Goal: Task Accomplishment & Management: Manage account settings

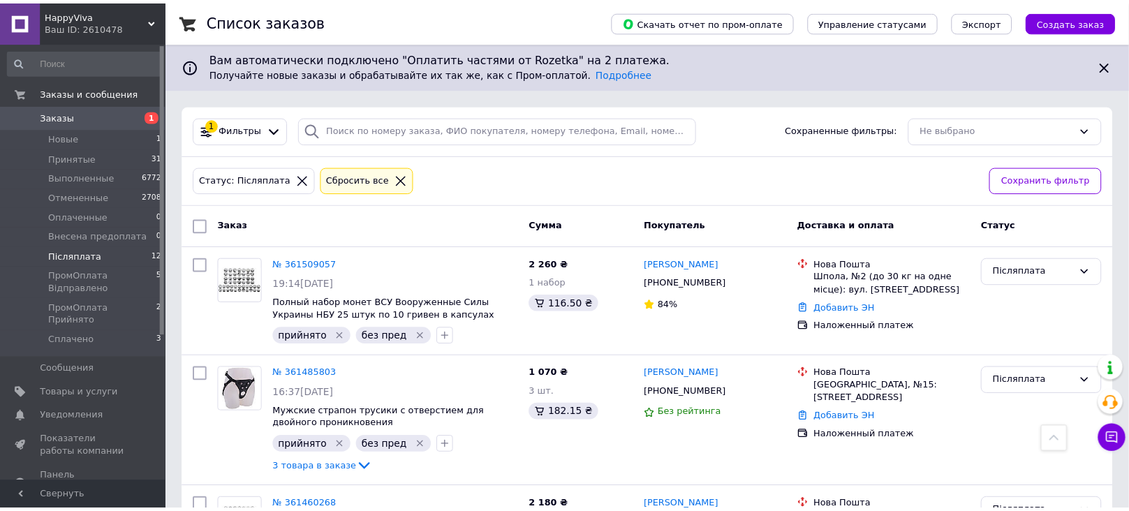
scroll to position [794, 0]
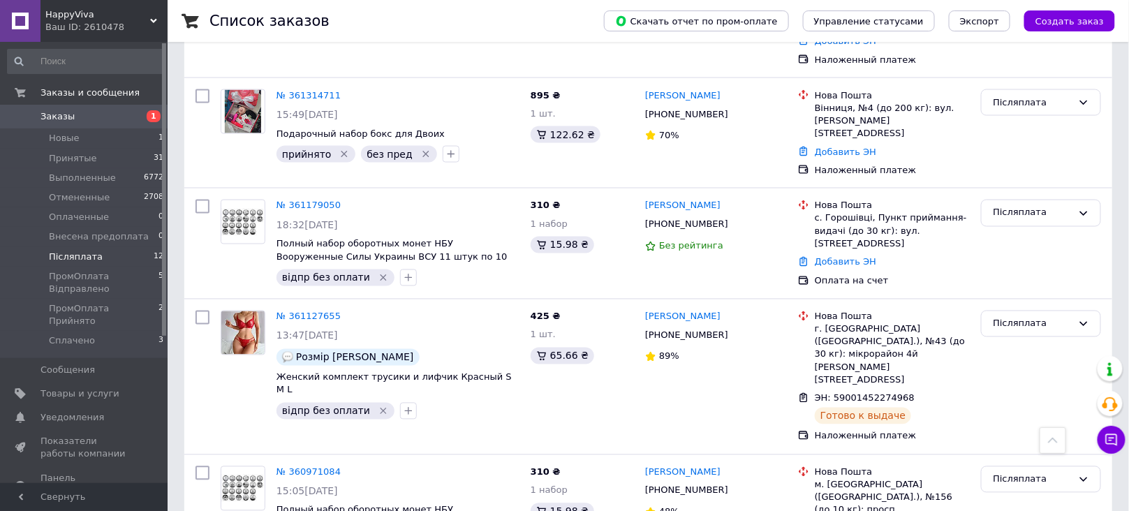
scroll to position [753, 0]
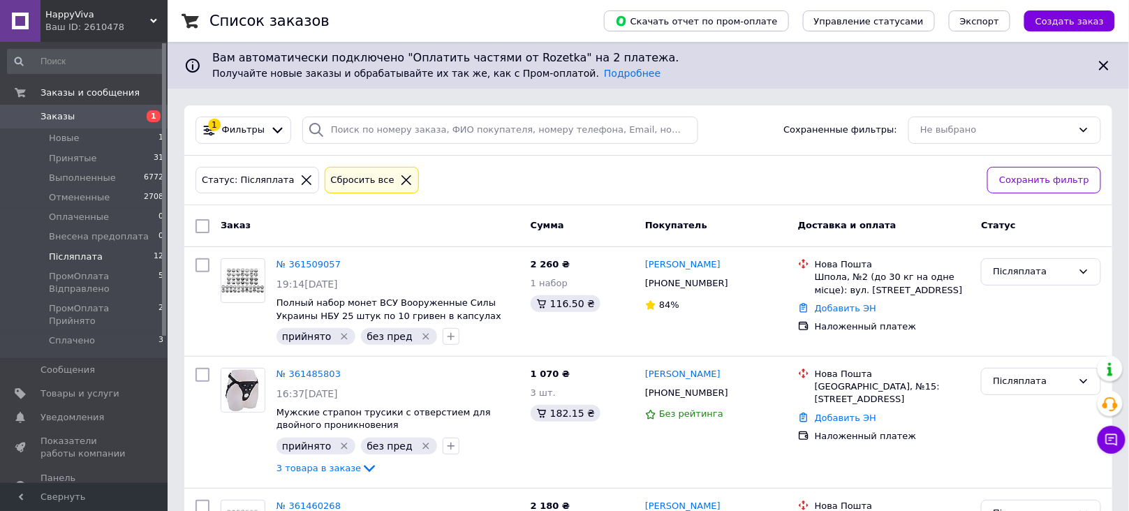
click at [135, 261] on li "Післяплата 12" at bounding box center [86, 257] width 172 height 20
click at [128, 285] on span "ПромОплата Відправлено" at bounding box center [104, 282] width 110 height 25
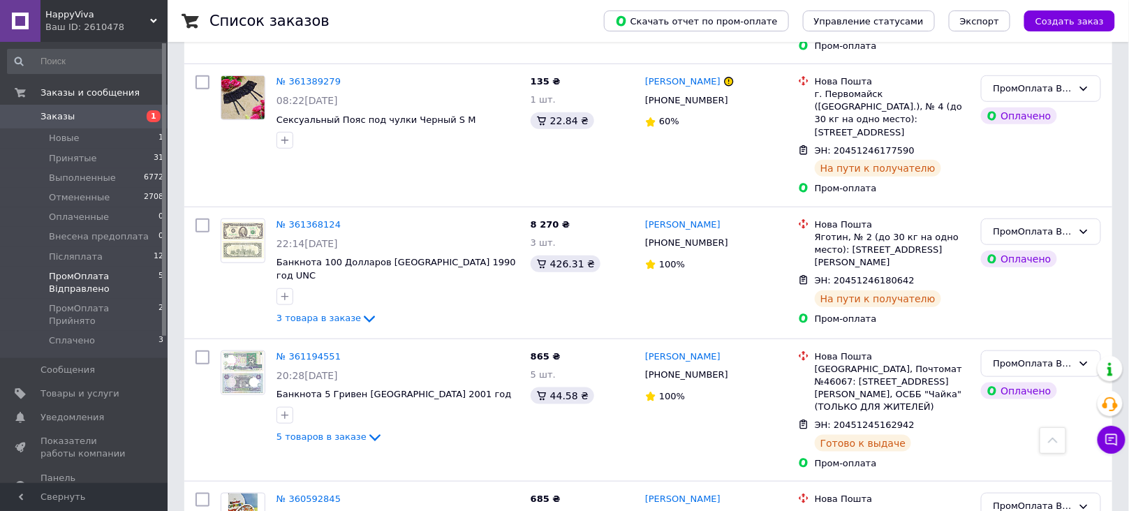
scroll to position [359, 0]
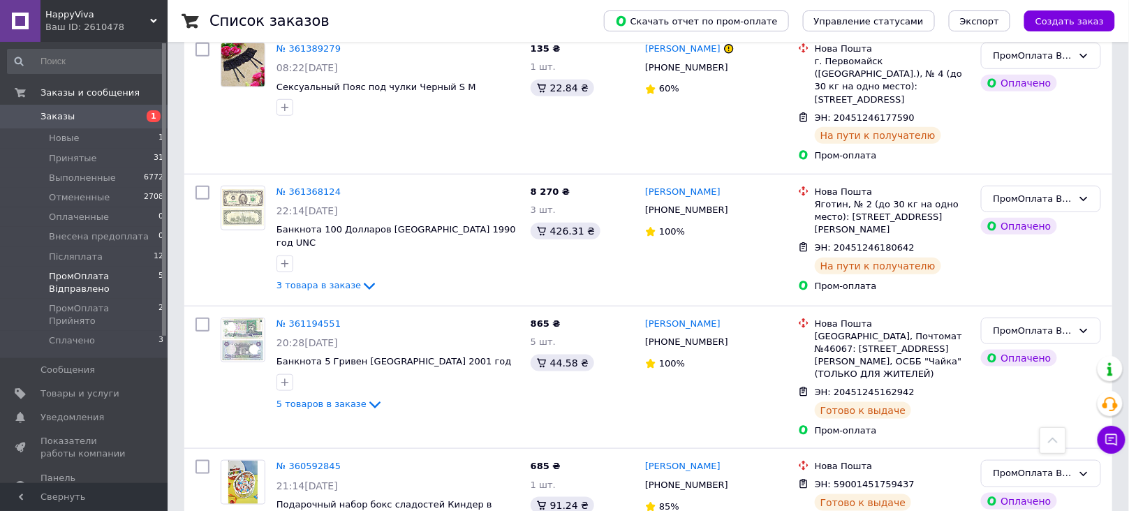
click at [133, 119] on span "1" at bounding box center [148, 116] width 38 height 13
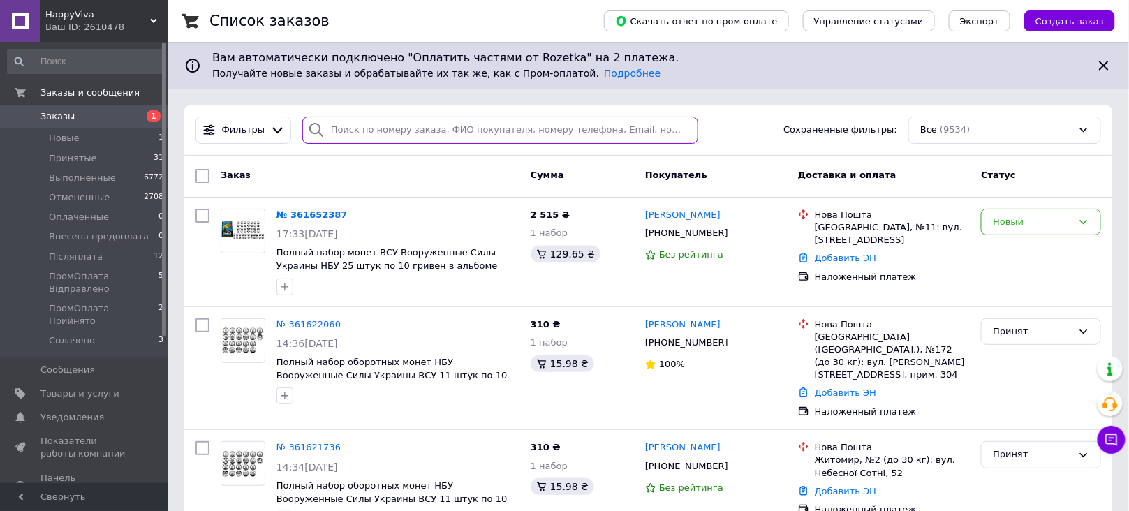
paste input "20451243601660"
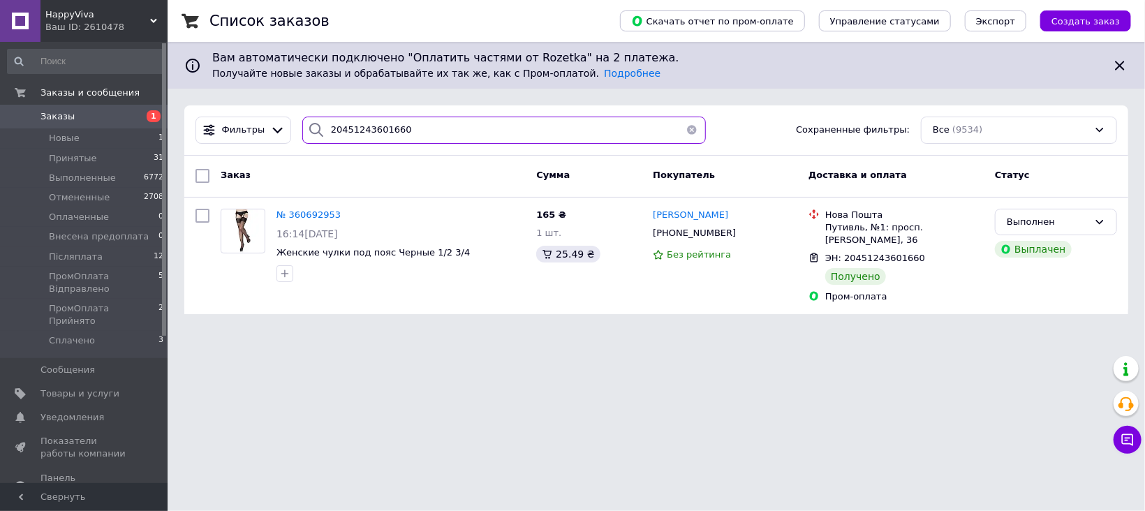
type input "20451243601660"
click at [311, 216] on span "№ 360692953" at bounding box center [308, 214] width 64 height 10
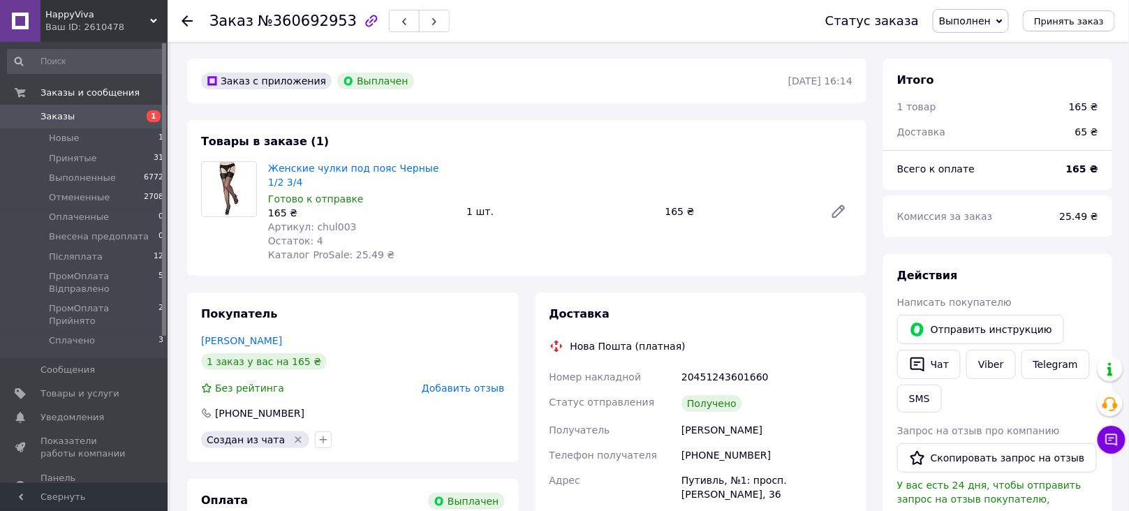
scroll to position [282, 0]
click at [378, 168] on link "Женские чулки под пояс Черные 1/2 3/4" at bounding box center [353, 175] width 171 height 25
click at [129, 263] on li "Післяплата 12" at bounding box center [86, 257] width 172 height 20
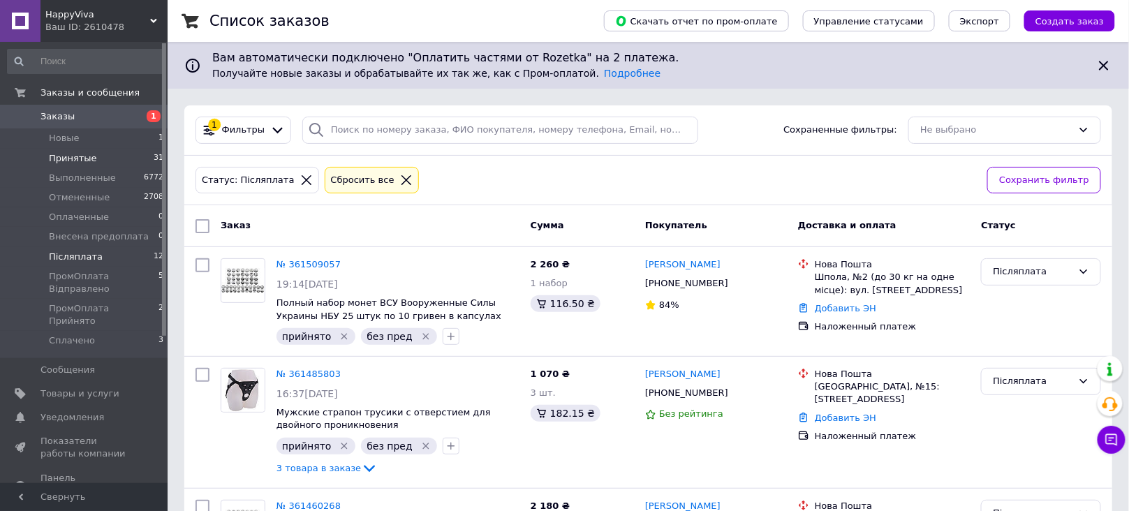
click at [124, 157] on li "Принятые 31" at bounding box center [86, 159] width 172 height 20
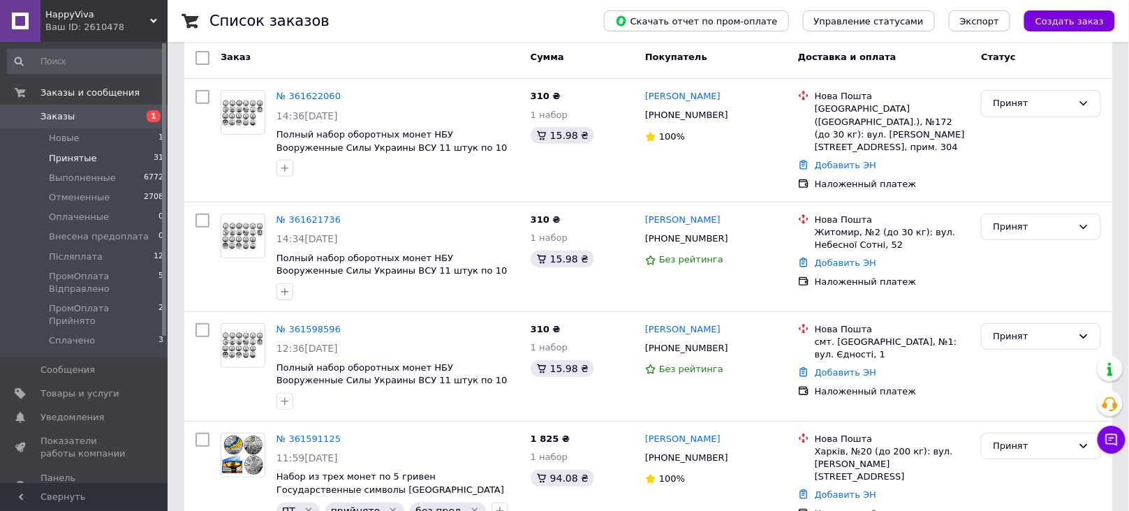
scroll to position [164, 0]
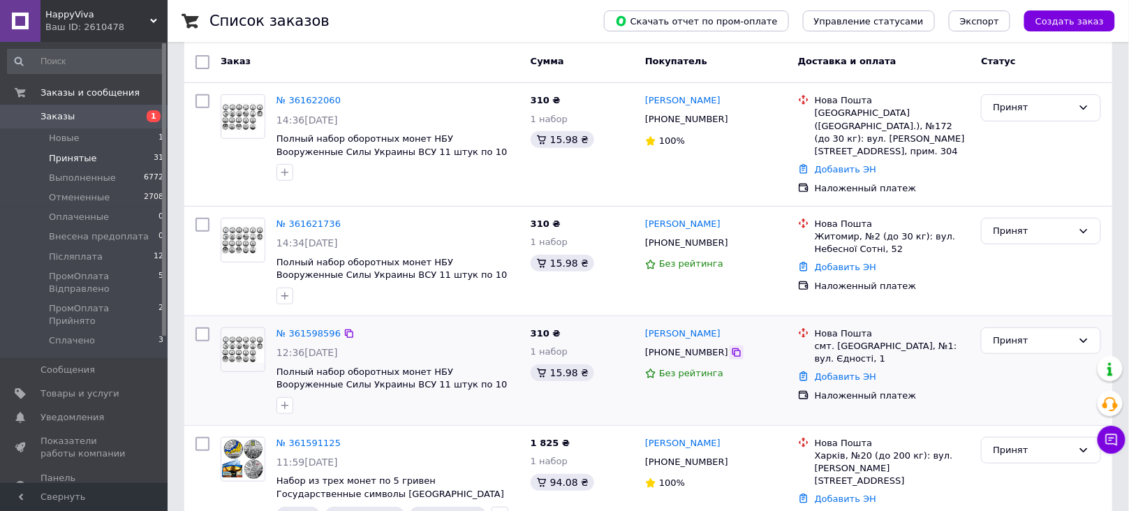
click at [731, 347] on icon at bounding box center [736, 352] width 11 height 11
click at [732, 239] on icon at bounding box center [736, 243] width 8 height 8
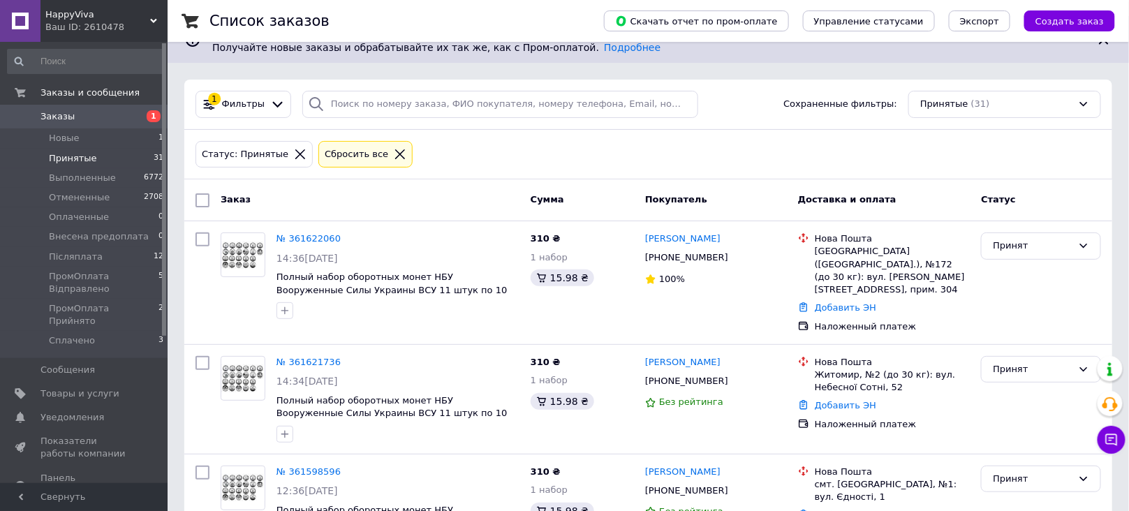
scroll to position [11, 0]
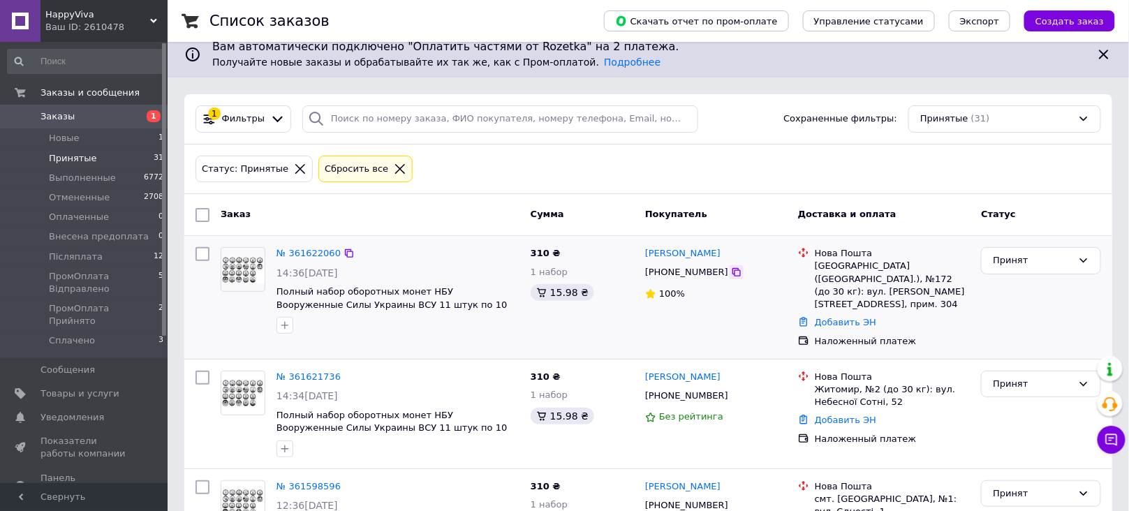
click at [732, 274] on icon at bounding box center [736, 272] width 8 height 8
click at [345, 251] on icon at bounding box center [349, 253] width 8 height 8
click at [280, 331] on button "button" at bounding box center [284, 325] width 17 height 17
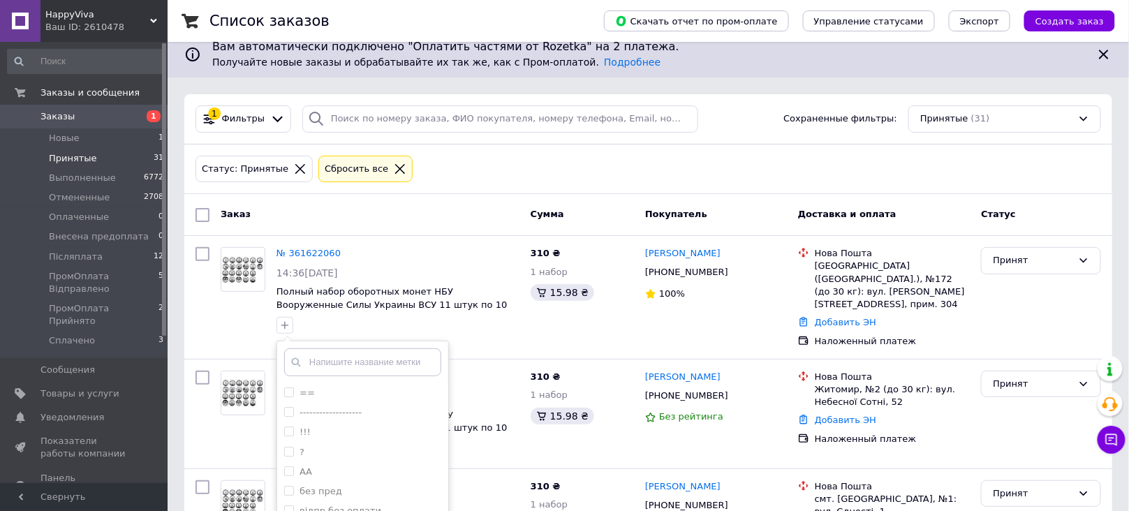
drag, startPoint x: 1143, startPoint y: 94, endPoint x: 1133, endPoint y: 140, distance: 47.1
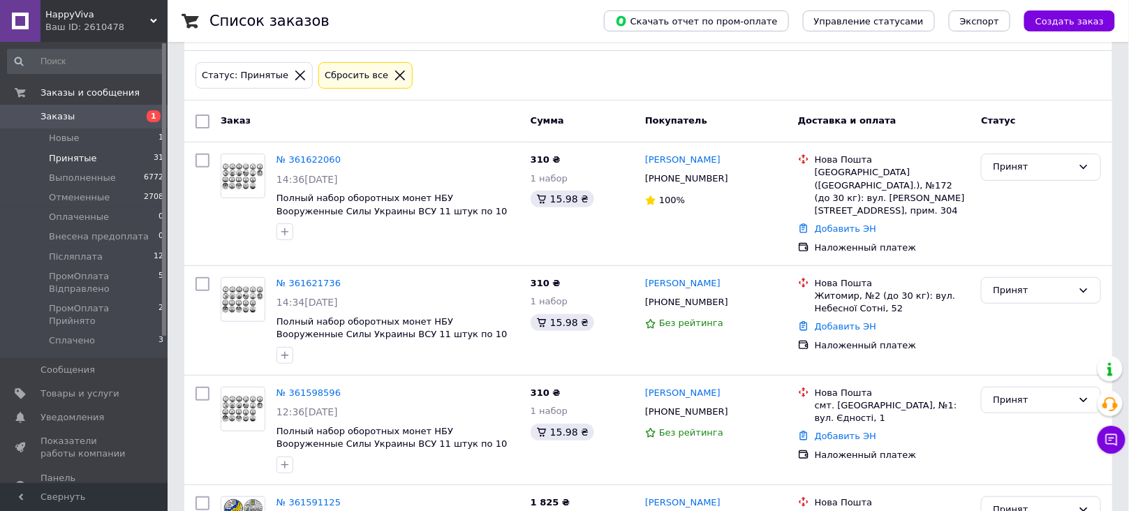
scroll to position [114, 0]
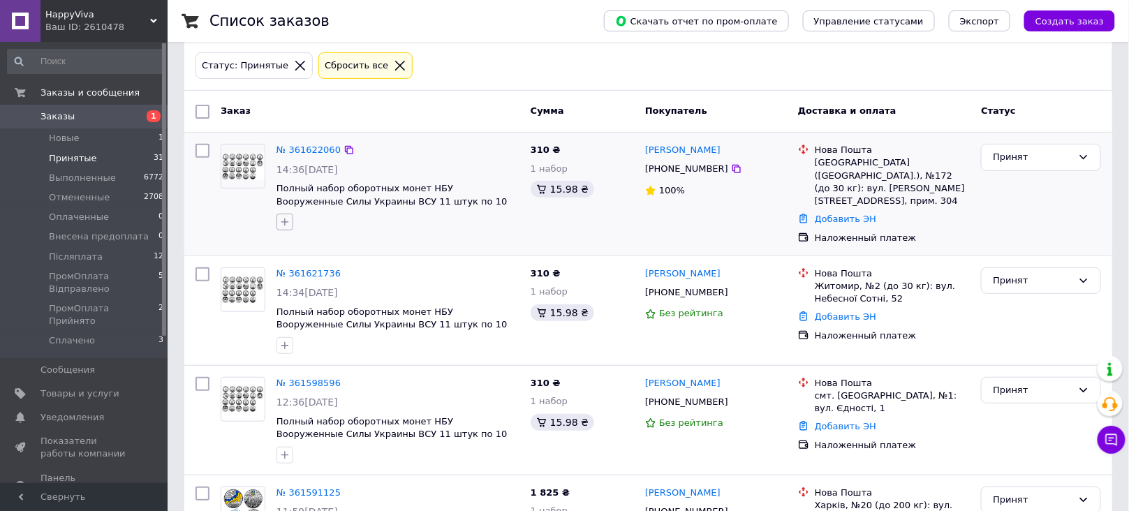
click at [279, 221] on icon "button" at bounding box center [284, 221] width 11 height 11
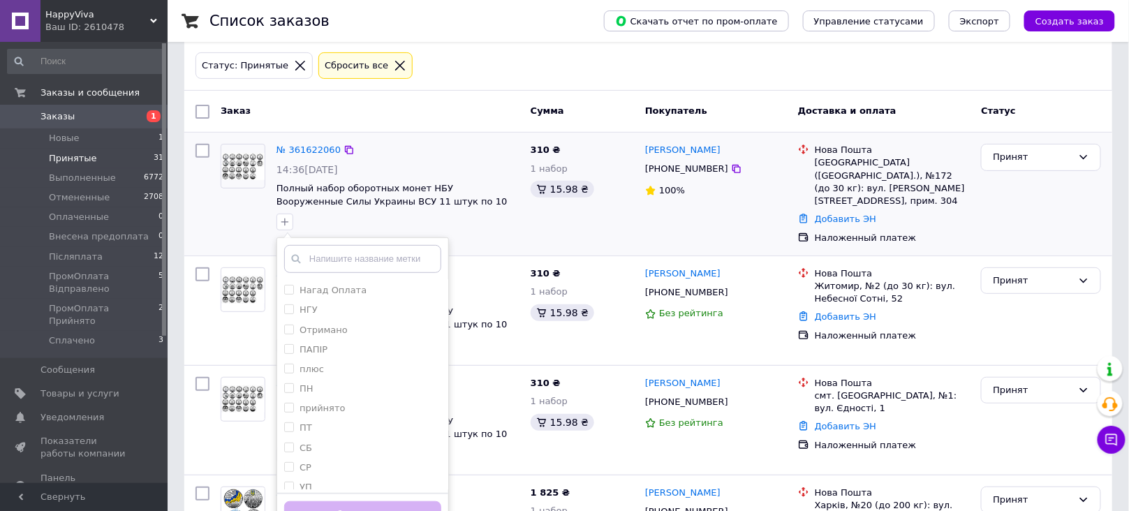
scroll to position [223, 0]
click at [359, 421] on div "ПТ" at bounding box center [362, 421] width 157 height 13
checkbox input "true"
click at [355, 323] on div "без пред" at bounding box center [362, 326] width 157 height 13
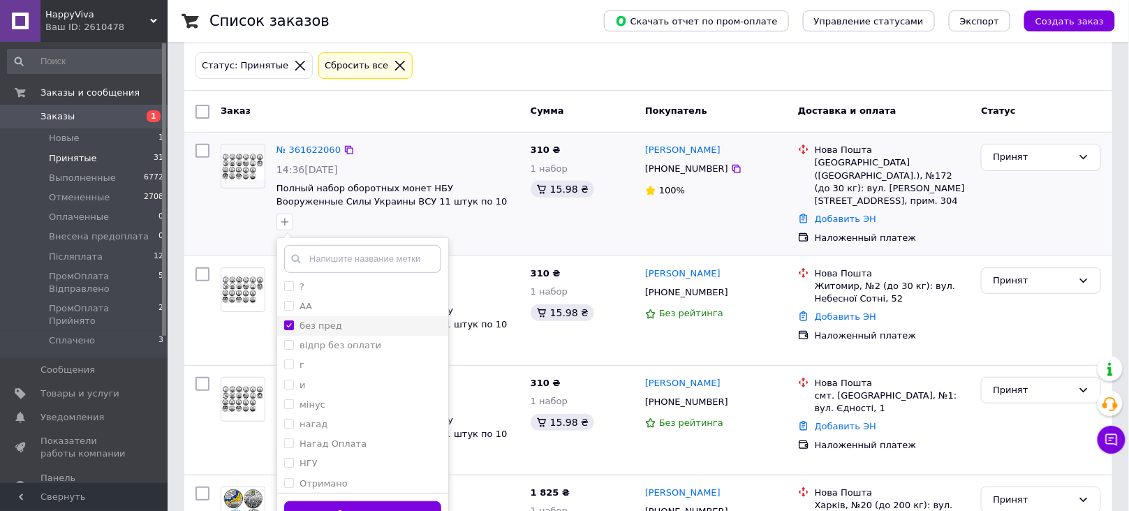
checkbox input "true"
drag, startPoint x: 443, startPoint y: 358, endPoint x: 446, endPoint y: 332, distance: 26.8
click at [446, 332] on ul "== ------------------- !!! ? АА без пред відпр без оплати г и мінус нагад Нагад…" at bounding box center [362, 384] width 171 height 209
click at [316, 415] on label "прийнято" at bounding box center [323, 413] width 46 height 10
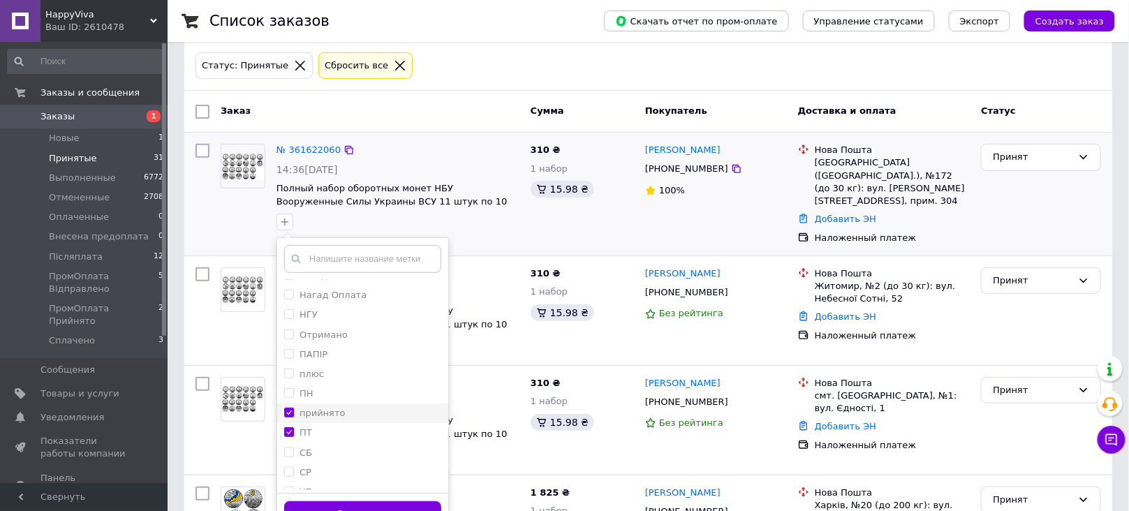
checkbox input "true"
click at [409, 504] on button "Добавить метку" at bounding box center [362, 514] width 157 height 27
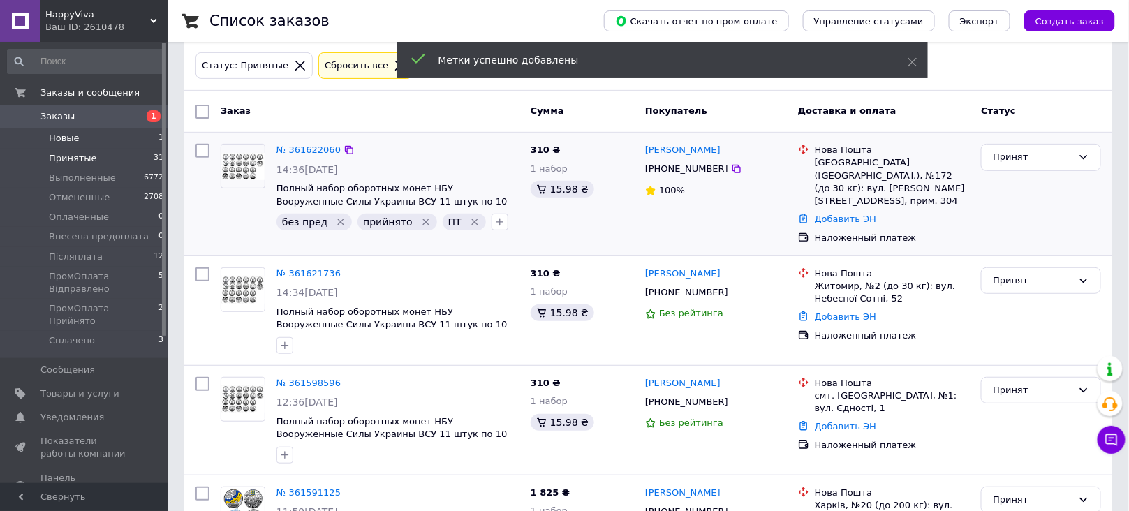
click at [118, 140] on li "Новые 1" at bounding box center [86, 138] width 172 height 20
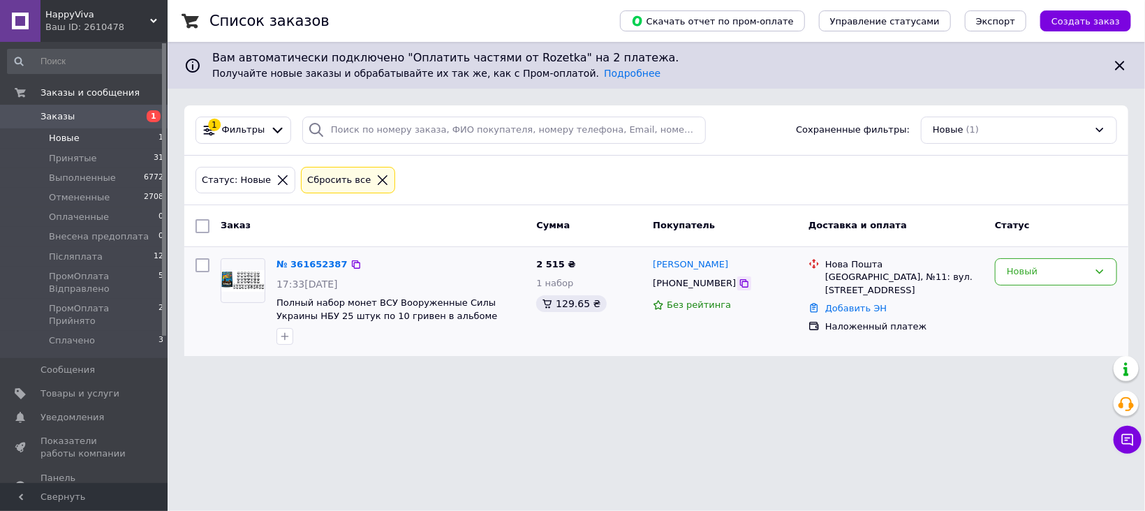
click at [739, 285] on icon at bounding box center [744, 283] width 11 height 11
click at [350, 265] on icon at bounding box center [355, 264] width 11 height 11
click at [1055, 279] on div "Новый" at bounding box center [1048, 272] width 82 height 15
click at [1041, 306] on li "Принят" at bounding box center [1056, 301] width 121 height 26
